Goal: Task Accomplishment & Management: Use online tool/utility

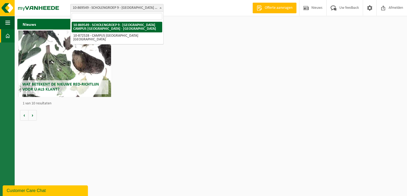
click at [102, 9] on span "10-869549 - SCHOLENGROEP 9 - [GEOGRAPHIC_DATA] CAMPUS [GEOGRAPHIC_DATA] - [GEOG…" at bounding box center [117, 7] width 93 height 7
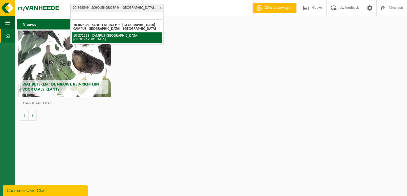
select select "105762"
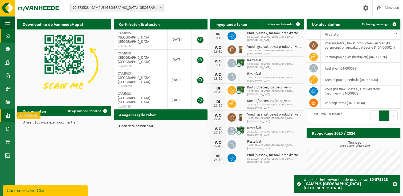
click at [7, 115] on span at bounding box center [7, 115] width 5 height 13
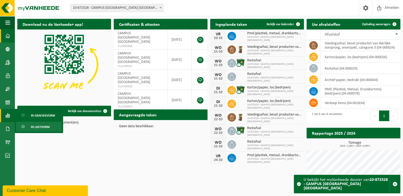
click at [32, 127] on span "In lijstvorm" at bounding box center [40, 127] width 19 height 10
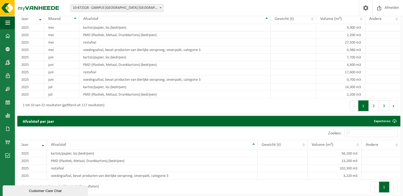
scroll to position [358, 0]
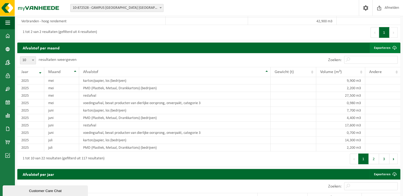
click at [381, 53] on link "Exporteren" at bounding box center [384, 48] width 30 height 11
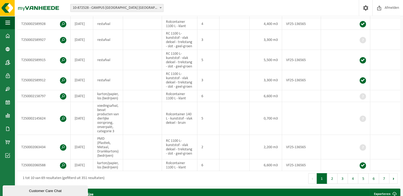
scroll to position [0, 0]
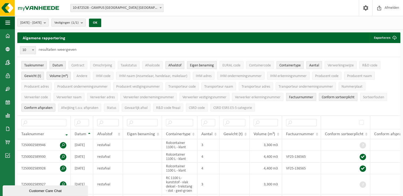
click at [57, 67] on span "Datum" at bounding box center [57, 66] width 10 height 4
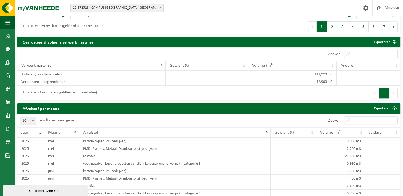
scroll to position [319, 0]
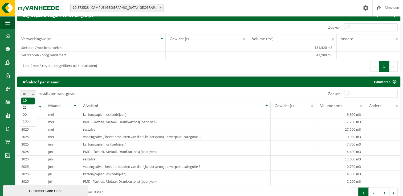
click at [34, 92] on span at bounding box center [32, 94] width 5 height 7
click at [31, 91] on span at bounding box center [32, 94] width 5 height 7
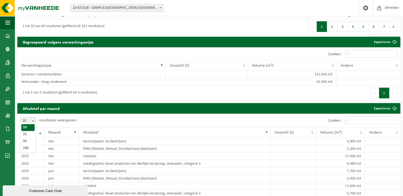
click at [33, 120] on b at bounding box center [33, 120] width 2 height 1
click at [31, 119] on span at bounding box center [32, 120] width 5 height 7
select select "100"
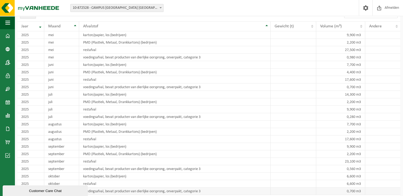
scroll to position [346, 0]
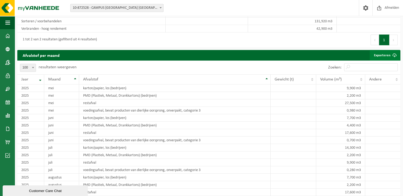
click at [386, 53] on link "Exporteren" at bounding box center [384, 55] width 30 height 11
click at [222, 137] on td "voedingsafval, bevat producten van dierlijke oorsprong, onverpakt, categorie 3" at bounding box center [174, 140] width 191 height 7
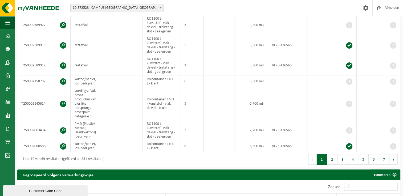
scroll to position [0, 0]
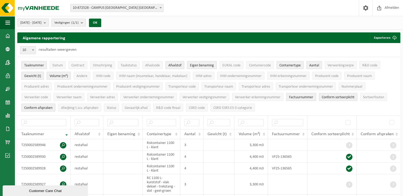
click at [48, 20] on b "submit" at bounding box center [46, 22] width 5 height 7
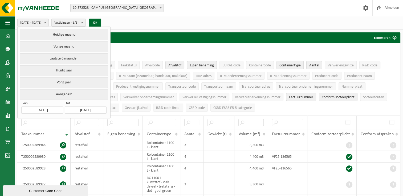
click at [59, 108] on input "2025-05-01" at bounding box center [42, 110] width 42 height 7
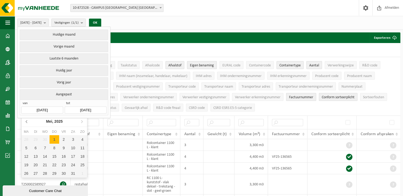
click at [26, 123] on icon at bounding box center [27, 121] width 9 height 9
click at [43, 138] on div "1" at bounding box center [44, 139] width 9 height 9
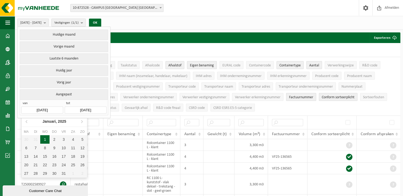
type input "2025-01-01"
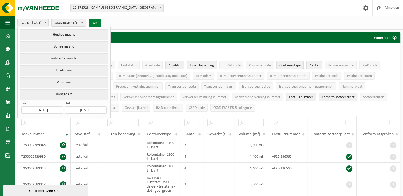
click at [101, 22] on button "OK" at bounding box center [95, 23] width 12 height 9
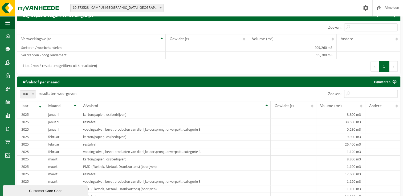
scroll to position [346, 0]
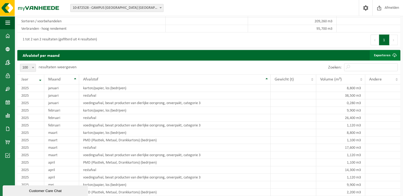
click at [392, 54] on span at bounding box center [394, 55] width 11 height 11
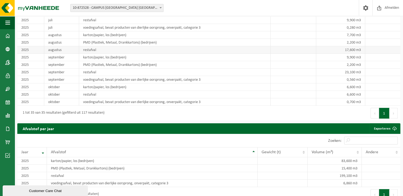
scroll to position [612, 0]
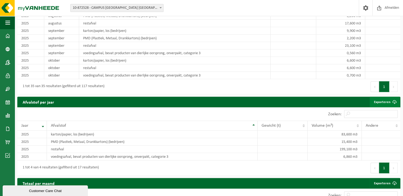
click at [387, 98] on link "Exporteren" at bounding box center [384, 102] width 30 height 11
